Goal: Task Accomplishment & Management: Use online tool/utility

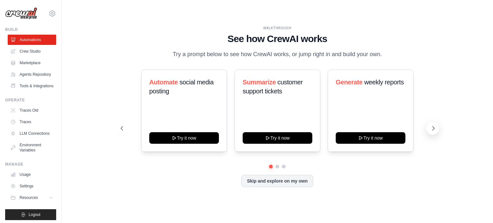
click at [431, 132] on icon at bounding box center [433, 128] width 6 height 6
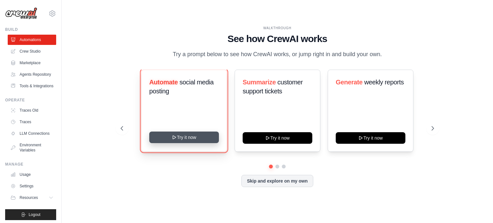
click at [177, 143] on button "Try it now" at bounding box center [184, 138] width 70 height 12
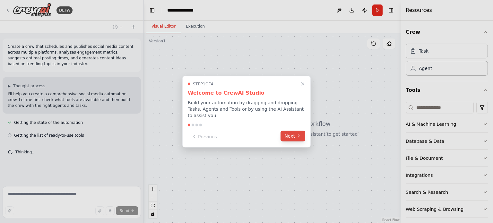
click at [290, 132] on button "Next" at bounding box center [292, 136] width 25 height 11
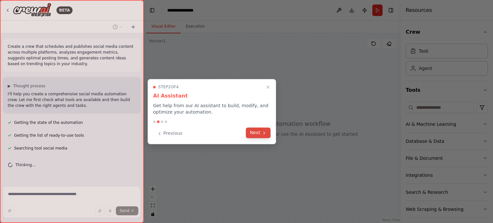
click at [254, 131] on button "Next" at bounding box center [258, 132] width 25 height 11
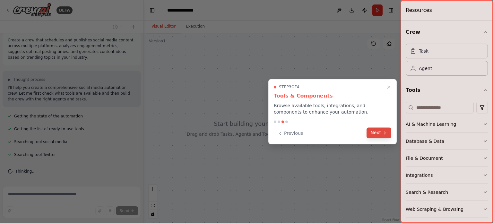
scroll to position [19, 0]
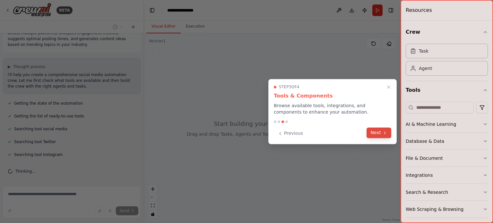
click at [378, 132] on button "Next" at bounding box center [378, 132] width 25 height 11
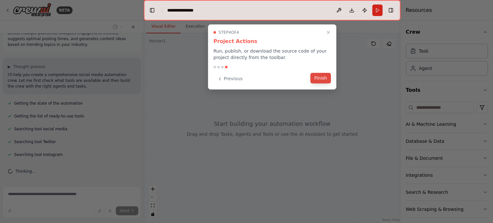
click at [322, 76] on button "Finish" at bounding box center [320, 78] width 21 height 11
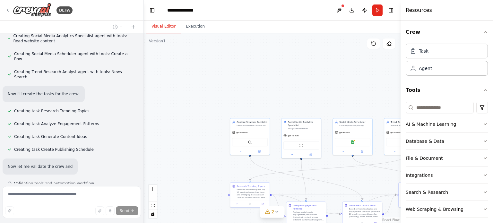
scroll to position [344, 0]
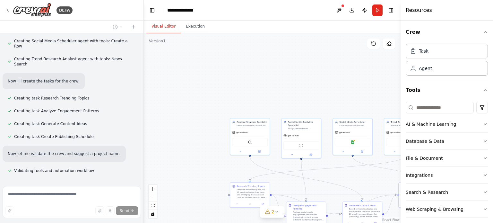
drag, startPoint x: 333, startPoint y: 103, endPoint x: 292, endPoint y: 103, distance: 41.4
click at [332, 103] on div ".deletable-edge-delete-btn { width: 20px; height: 20px; border: 0px solid #ffff…" at bounding box center [272, 128] width 257 height 190
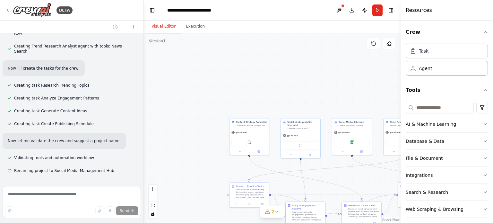
drag, startPoint x: 342, startPoint y: 182, endPoint x: 336, endPoint y: 176, distance: 8.4
click at [342, 182] on div ".deletable-edge-delete-btn { width: 20px; height: 20px; border: 0px solid #ffff…" at bounding box center [272, 128] width 257 height 190
click at [326, 104] on div ".deletable-edge-delete-btn { width: 20px; height: 20px; border: 0px solid #ffff…" at bounding box center [272, 128] width 257 height 190
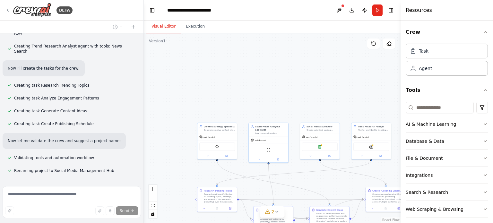
click at [249, 114] on div ".deletable-edge-delete-btn { width: 20px; height: 20px; border: 0px solid #ffff…" at bounding box center [272, 128] width 257 height 190
drag, startPoint x: 364, startPoint y: 99, endPoint x: 319, endPoint y: 106, distance: 45.2
click at [340, 103] on div ".deletable-edge-delete-btn { width: 20px; height: 20px; border: 0px solid #ffff…" at bounding box center [272, 128] width 257 height 190
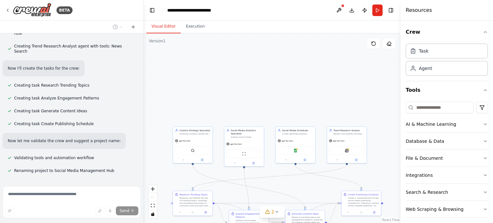
click at [277, 112] on div ".deletable-edge-delete-btn { width: 20px; height: 20px; border: 0px solid #ffff…" at bounding box center [272, 128] width 257 height 190
click at [268, 116] on div ".deletable-edge-delete-btn { width: 20px; height: 20px; border: 0px solid #ffff…" at bounding box center [272, 128] width 257 height 190
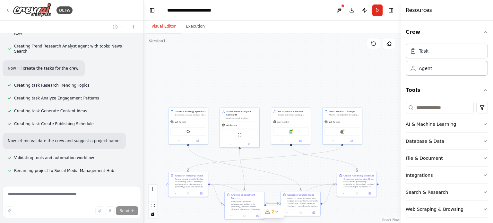
drag, startPoint x: 257, startPoint y: 76, endPoint x: 254, endPoint y: 65, distance: 11.2
click at [254, 65] on div ".deletable-edge-delete-btn { width: 20px; height: 20px; border: 0px solid #ffff…" at bounding box center [272, 128] width 257 height 190
click at [259, 94] on div ".deletable-edge-delete-btn { width: 20px; height: 20px; border: 0px solid #ffff…" at bounding box center [272, 128] width 257 height 190
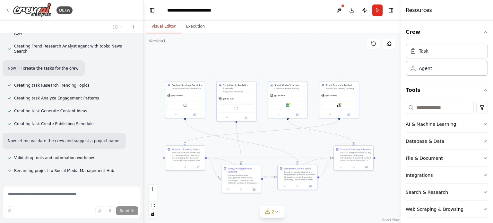
drag, startPoint x: 259, startPoint y: 88, endPoint x: 256, endPoint y: 61, distance: 26.8
click at [256, 61] on div ".deletable-edge-delete-btn { width: 20px; height: 20px; border: 0px solid #ffff…" at bounding box center [272, 128] width 257 height 190
drag, startPoint x: 261, startPoint y: 136, endPoint x: 261, endPoint y: 117, distance: 18.6
click at [261, 124] on div ".deletable-edge-delete-btn { width: 20px; height: 20px; border: 0px solid #ffff…" at bounding box center [272, 128] width 257 height 190
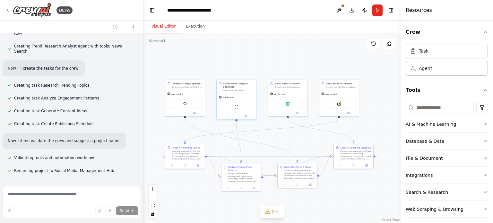
click at [261, 109] on div ".deletable-edge-delete-btn { width: 20px; height: 20px; border: 0px solid #ffff…" at bounding box center [272, 128] width 257 height 190
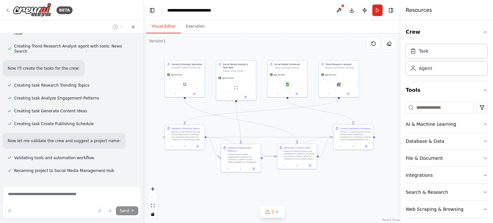
click at [261, 108] on div ".deletable-edge-delete-btn { width: 20px; height: 20px; border: 0px solid #ffff…" at bounding box center [272, 128] width 257 height 190
click at [265, 107] on div ".deletable-edge-delete-btn { width: 20px; height: 20px; border: 0px solid #ffff…" at bounding box center [272, 128] width 257 height 190
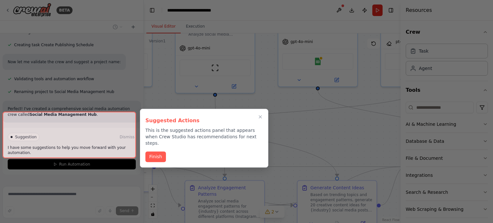
click at [268, 127] on div at bounding box center [246, 111] width 493 height 223
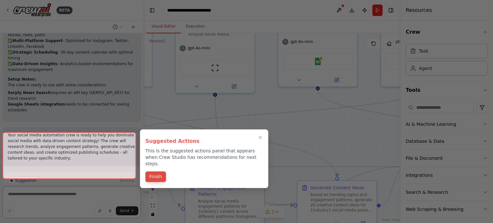
scroll to position [673, 0]
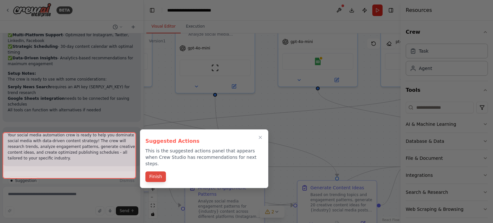
click at [156, 171] on button "Finish" at bounding box center [155, 176] width 21 height 11
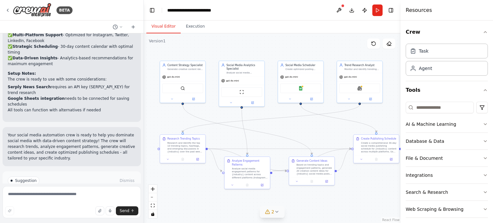
click at [275, 211] on icon at bounding box center [276, 211] width 3 height 1
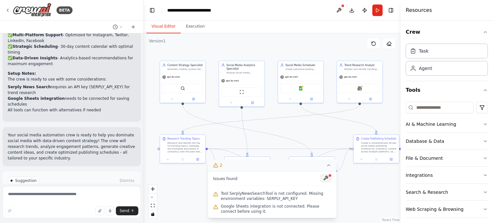
click at [323, 178] on button at bounding box center [325, 178] width 11 height 8
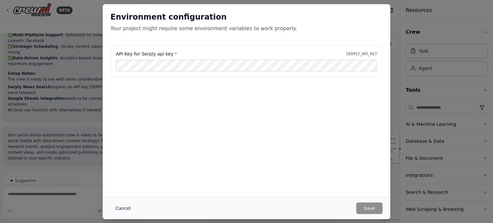
click at [121, 208] on button "Cancel" at bounding box center [122, 208] width 25 height 12
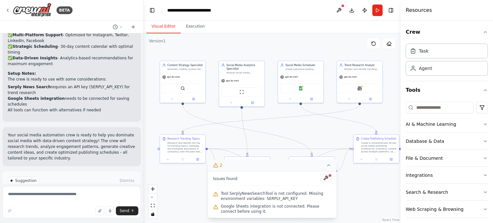
click at [25, 178] on span "Suggestion" at bounding box center [25, 180] width 21 height 5
click at [19, 178] on span "Suggestion" at bounding box center [25, 180] width 21 height 5
click at [10, 176] on div "Suggestion" at bounding box center [24, 180] width 32 height 8
click at [216, 168] on div "2" at bounding box center [217, 165] width 9 height 6
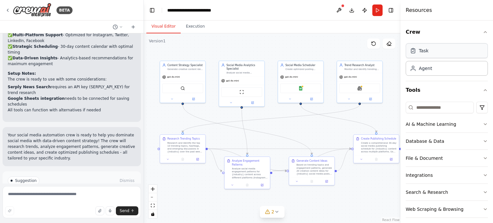
click at [433, 52] on div "Task" at bounding box center [446, 50] width 82 height 15
click at [419, 52] on div "Task" at bounding box center [424, 50] width 10 height 6
click at [419, 54] on div "Task" at bounding box center [424, 50] width 10 height 6
click at [363, 86] on div "SerplyNewsSearchTool" at bounding box center [359, 88] width 41 height 10
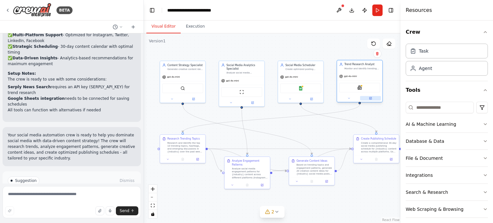
click at [368, 98] on button at bounding box center [370, 98] width 21 height 4
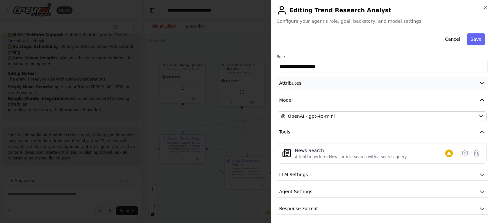
click at [328, 82] on button "Attributes" at bounding box center [381, 83] width 211 height 12
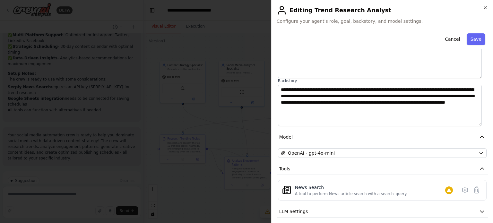
scroll to position [96, 0]
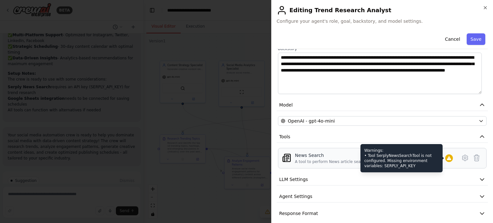
click at [446, 159] on icon at bounding box center [448, 158] width 4 height 4
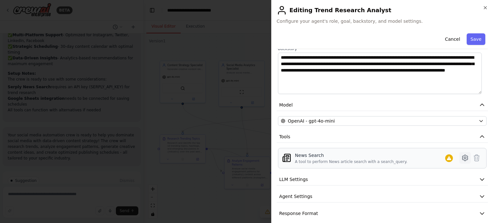
click at [461, 157] on icon at bounding box center [465, 158] width 8 height 8
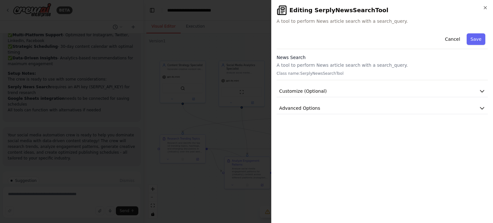
click at [460, 157] on div "**********" at bounding box center [381, 124] width 211 height 187
click at [477, 89] on button "Customize (Optional)" at bounding box center [381, 91] width 211 height 12
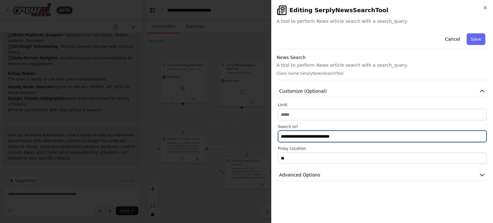
drag, startPoint x: 341, startPoint y: 136, endPoint x: 295, endPoint y: 136, distance: 46.2
click at [295, 136] on input "**********" at bounding box center [382, 137] width 208 height 12
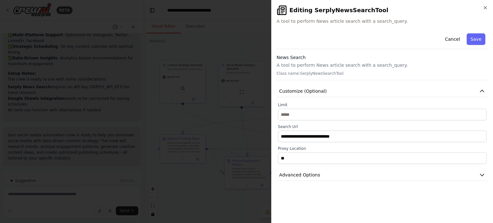
click at [421, 63] on p "A tool to perform News article search with a search_query." at bounding box center [381, 65] width 211 height 6
click at [454, 38] on button "Cancel" at bounding box center [452, 39] width 23 height 12
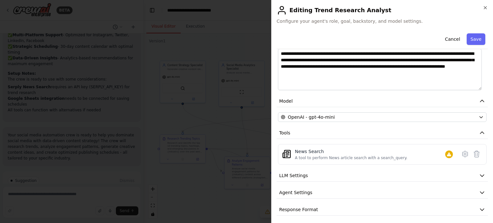
scroll to position [102, 0]
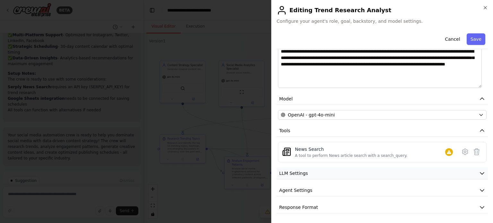
click at [479, 172] on icon "button" at bounding box center [482, 173] width 6 height 6
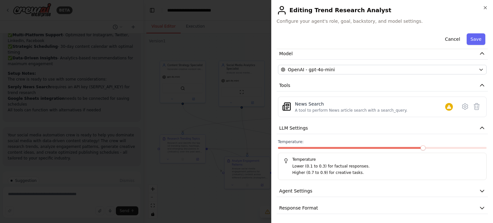
scroll to position [148, 0]
click at [473, 188] on button "Agent Settings" at bounding box center [381, 191] width 211 height 12
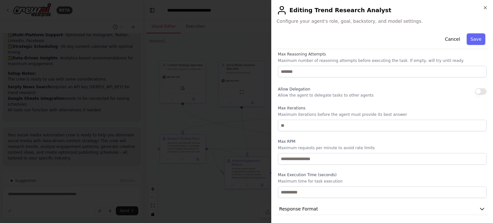
scroll to position [320, 0]
click at [453, 41] on button "Cancel" at bounding box center [452, 39] width 23 height 12
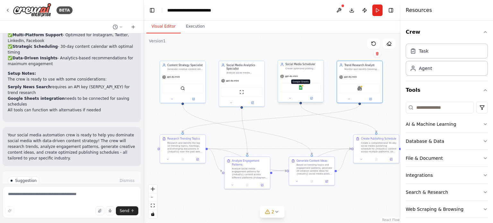
click at [300, 86] on img at bounding box center [300, 87] width 4 height 4
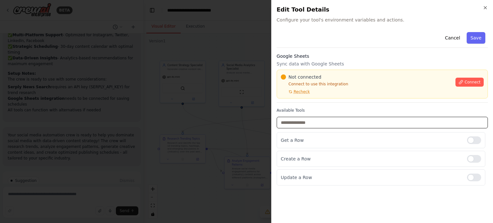
click at [303, 122] on input "text" at bounding box center [381, 123] width 211 height 12
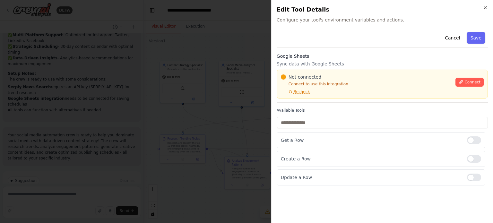
click at [310, 107] on div "Cancel Save Google Sheets Sync data with Google Sheets Not connected Connect to…" at bounding box center [381, 108] width 211 height 156
click at [455, 38] on button "Cancel" at bounding box center [452, 38] width 23 height 12
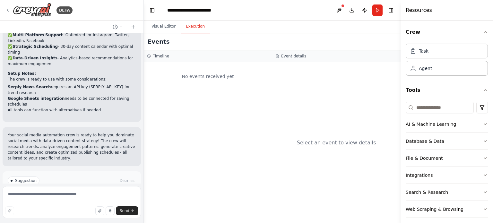
click at [192, 25] on button "Execution" at bounding box center [195, 26] width 29 height 13
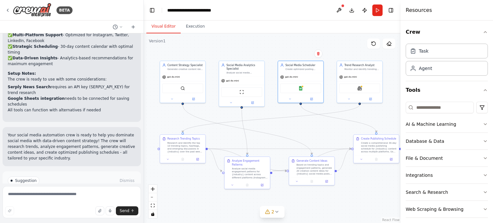
click at [169, 27] on button "Visual Editor" at bounding box center [163, 26] width 34 height 13
click at [67, 205] on span "Run Automation" at bounding box center [74, 207] width 31 height 5
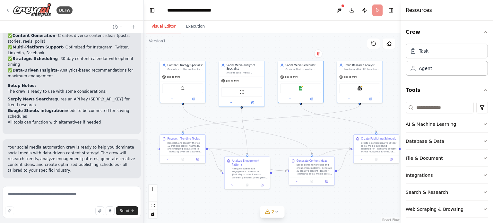
scroll to position [621, 0]
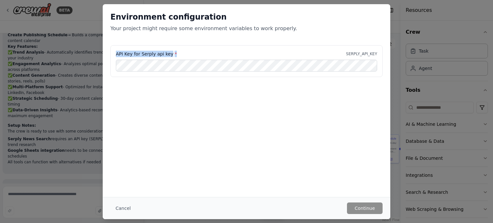
drag, startPoint x: 173, startPoint y: 53, endPoint x: 109, endPoint y: 56, distance: 63.9
click at [109, 56] on div "API Key for Serply api key * SERPLY_API_KEY" at bounding box center [246, 65] width 287 height 40
copy label "API Key for Serply api key *"
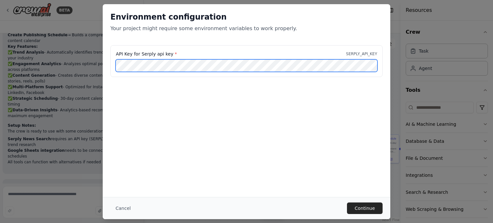
scroll to position [0, 97]
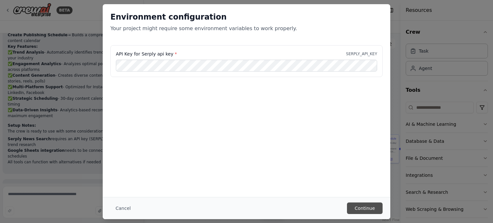
click at [358, 205] on button "Continue" at bounding box center [365, 208] width 36 height 12
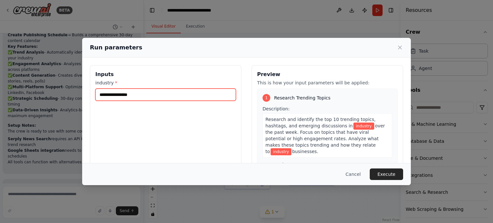
click at [126, 96] on input "industry *" at bounding box center [165, 95] width 140 height 12
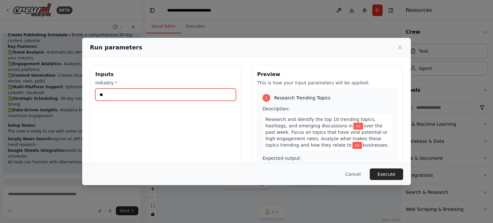
type input "*"
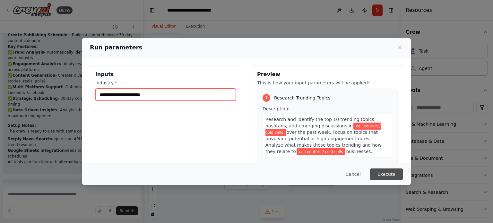
type input "**********"
click at [387, 174] on button "Execute" at bounding box center [385, 174] width 33 height 12
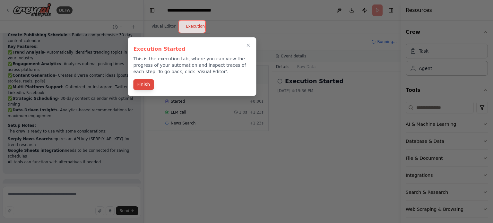
click at [139, 83] on button "Finish" at bounding box center [143, 84] width 21 height 11
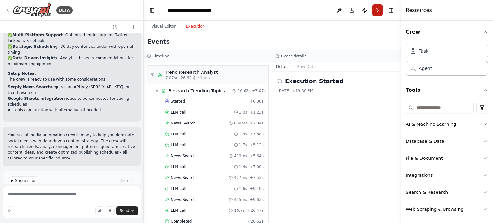
click at [376, 11] on button "Run" at bounding box center [377, 10] width 10 height 12
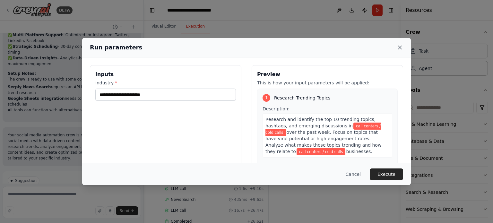
click at [398, 50] on icon at bounding box center [399, 47] width 6 height 6
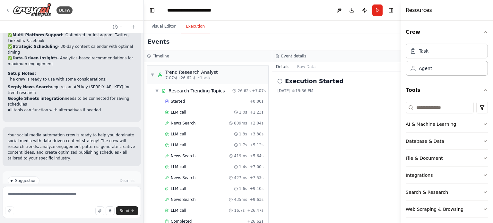
click at [279, 81] on icon at bounding box center [279, 81] width 5 height 5
click at [280, 81] on icon at bounding box center [279, 81] width 5 height 5
click at [64, 205] on span "Improve automation" at bounding box center [74, 207] width 39 height 5
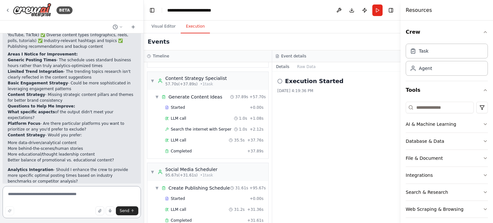
scroll to position [869, 0]
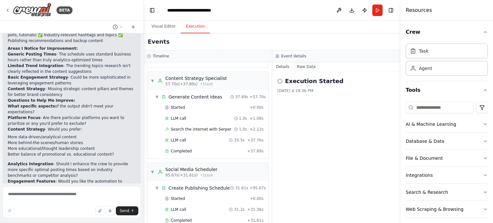
click at [302, 66] on button "Raw Data" at bounding box center [306, 66] width 26 height 9
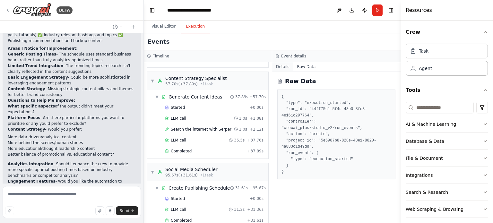
click at [279, 66] on button "Details" at bounding box center [282, 66] width 21 height 9
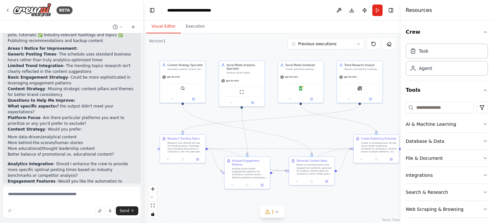
click at [168, 28] on button "Visual Editor" at bounding box center [163, 26] width 34 height 13
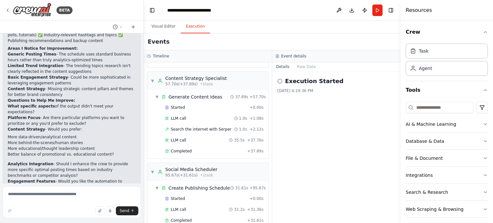
click at [192, 27] on button "Execution" at bounding box center [195, 26] width 29 height 13
click at [205, 81] on span "• 1 task" at bounding box center [206, 83] width 13 height 5
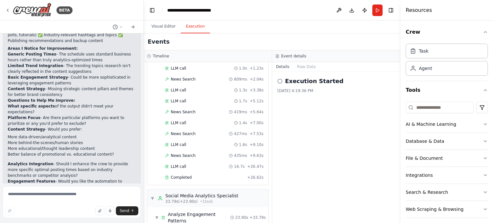
scroll to position [0, 0]
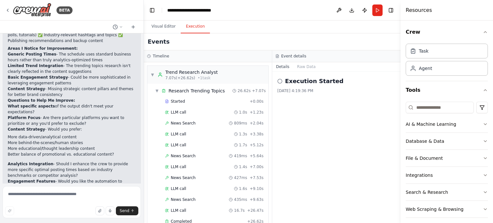
click at [205, 71] on div "Trend Research Analyst" at bounding box center [191, 72] width 52 height 6
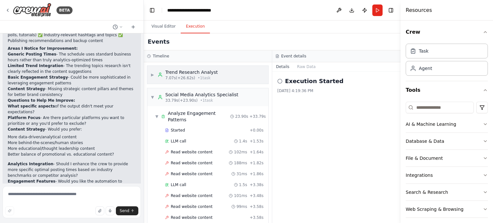
click at [153, 74] on span "▶" at bounding box center [152, 74] width 4 height 5
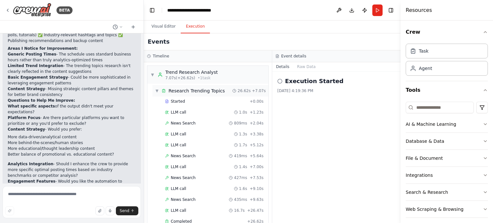
click at [157, 89] on span "▼" at bounding box center [157, 90] width 4 height 5
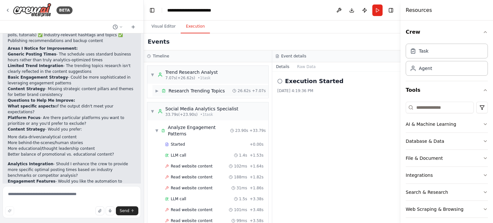
click at [157, 92] on span "▶" at bounding box center [157, 90] width 4 height 5
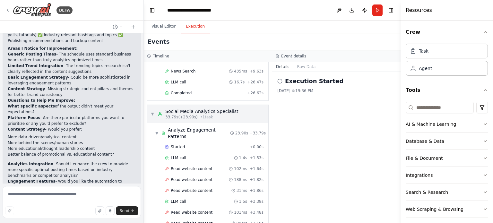
scroll to position [160, 0]
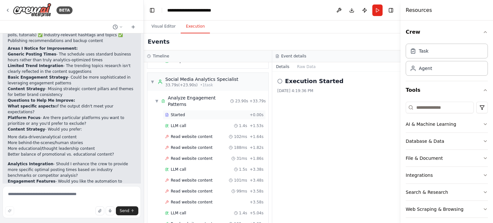
click at [179, 112] on span "Started" at bounding box center [178, 114] width 14 height 5
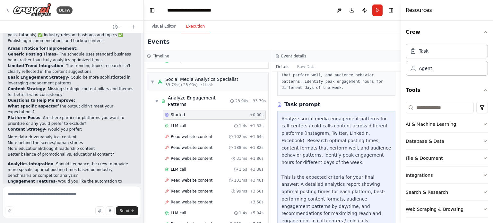
scroll to position [96, 0]
